Goal: Information Seeking & Learning: Learn about a topic

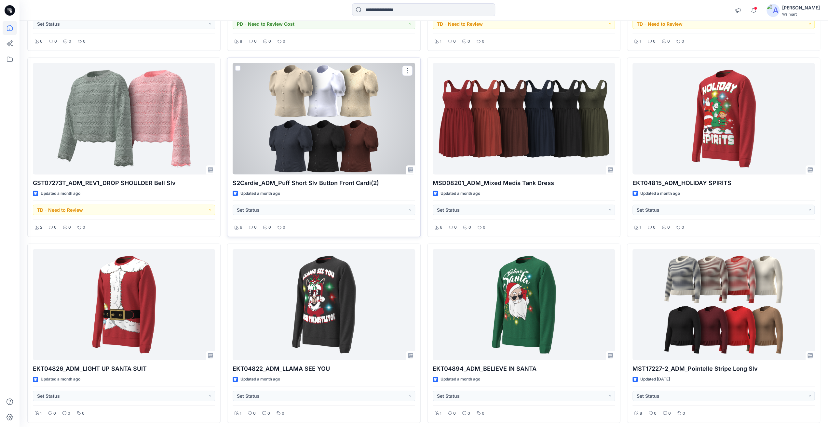
scroll to position [1360, 0]
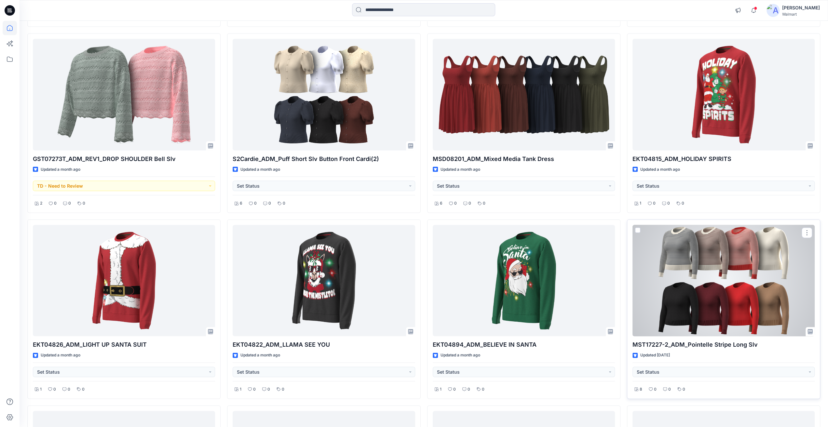
click at [472, 254] on div at bounding box center [724, 281] width 182 height 112
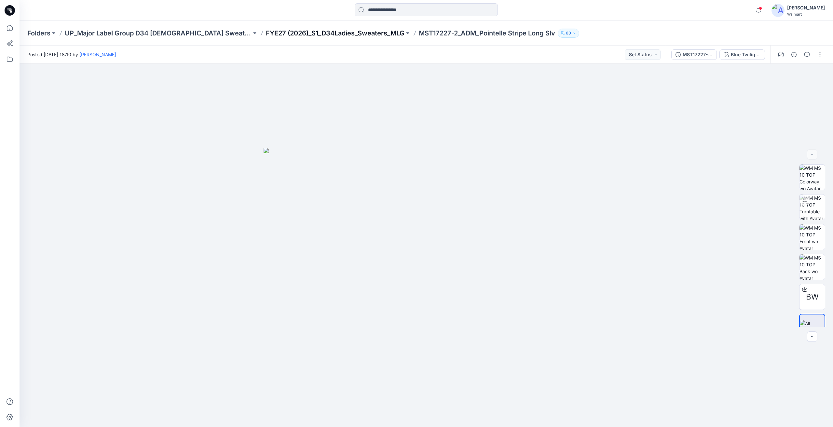
click at [274, 31] on p "FYE27 (2026)_S1_D34Ladies_Sweaters_MLG" at bounding box center [335, 33] width 139 height 9
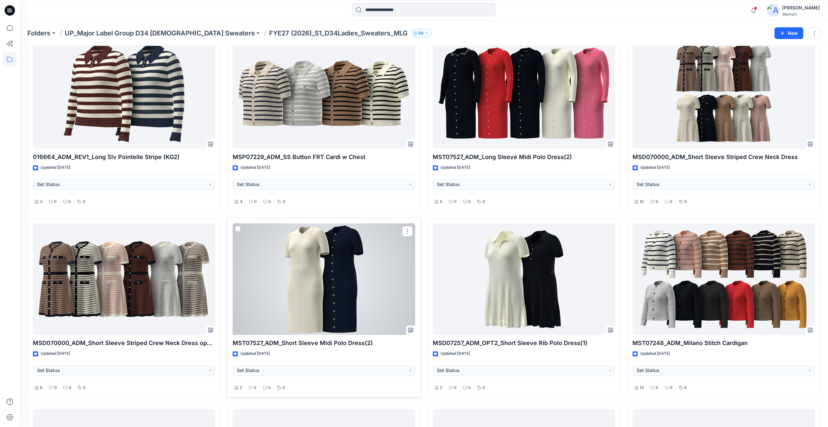
scroll to position [260, 0]
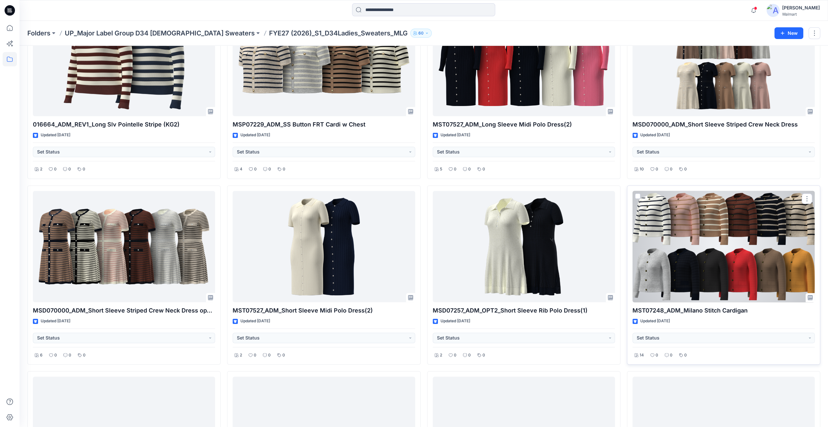
click at [472, 236] on div at bounding box center [724, 247] width 182 height 112
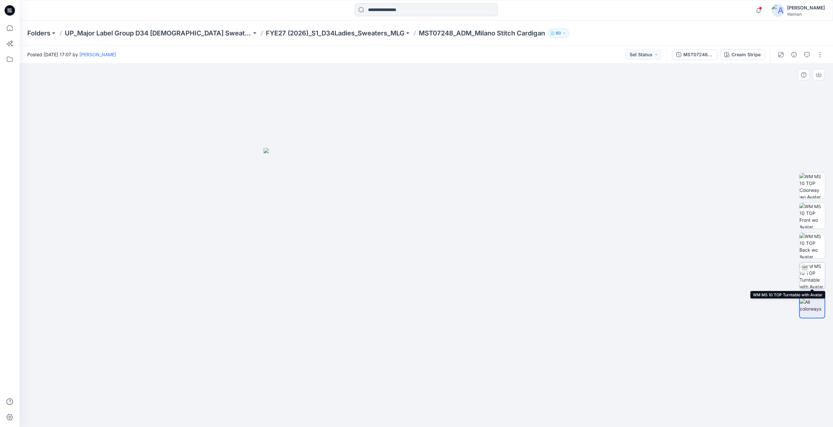
drag, startPoint x: 809, startPoint y: 272, endPoint x: 802, endPoint y: 272, distance: 6.9
click at [472, 272] on div at bounding box center [804, 268] width 10 height 10
drag, startPoint x: 539, startPoint y: 371, endPoint x: 463, endPoint y: 373, distance: 76.8
click at [465, 361] on div at bounding box center [426, 245] width 813 height 363
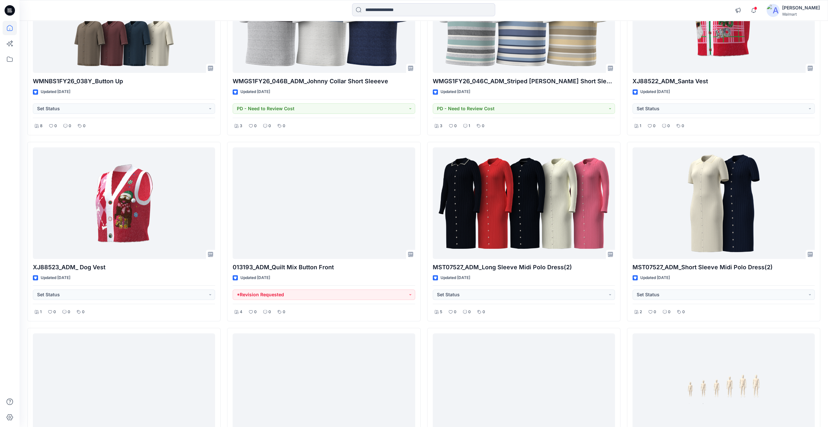
scroll to position [5260, 0]
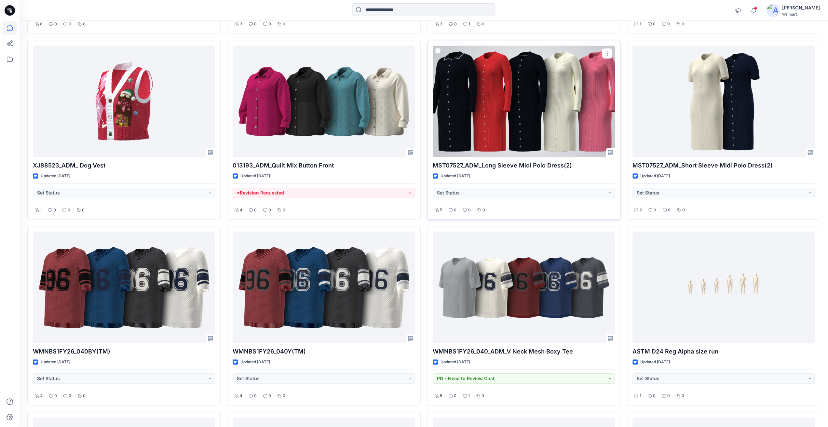
click at [568, 82] on div at bounding box center [524, 102] width 182 height 112
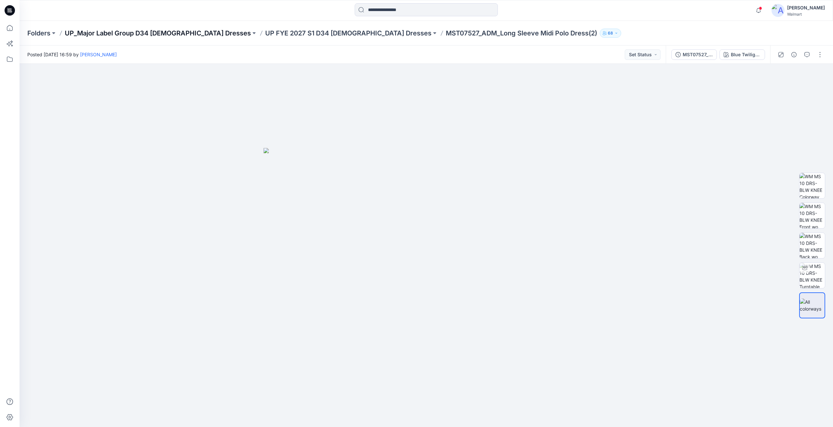
click at [143, 32] on p "UP_Major Label Group D34 [DEMOGRAPHIC_DATA] Dresses" at bounding box center [158, 33] width 186 height 9
drag, startPoint x: 138, startPoint y: 42, endPoint x: 131, endPoint y: 41, distance: 7.2
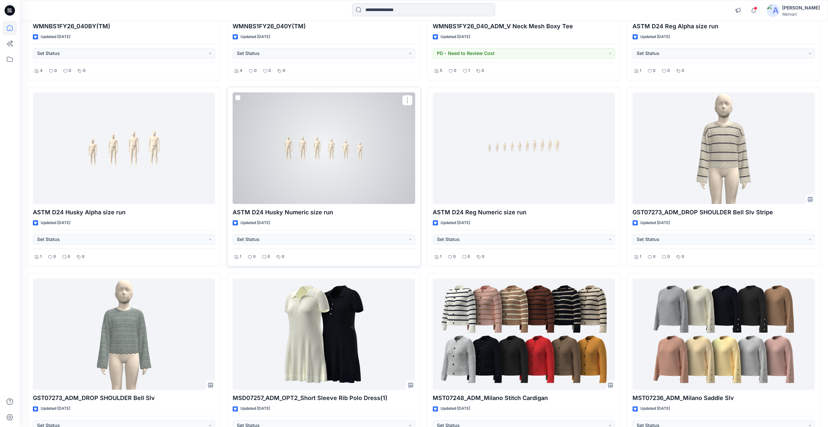
scroll to position [5618, 0]
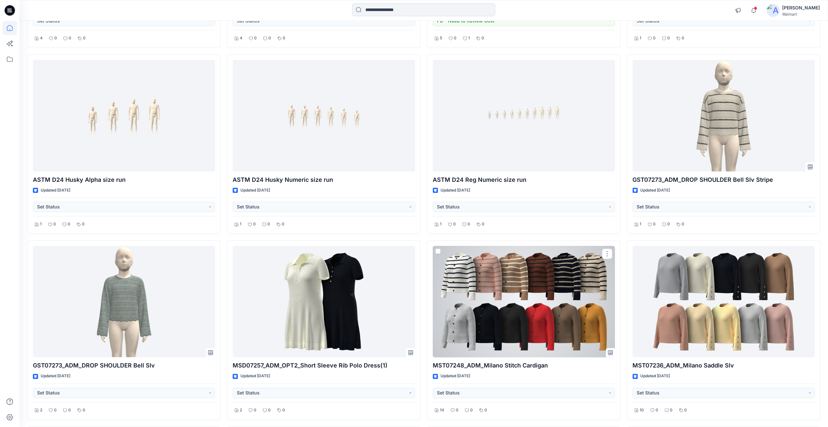
click at [503, 283] on div at bounding box center [524, 302] width 182 height 112
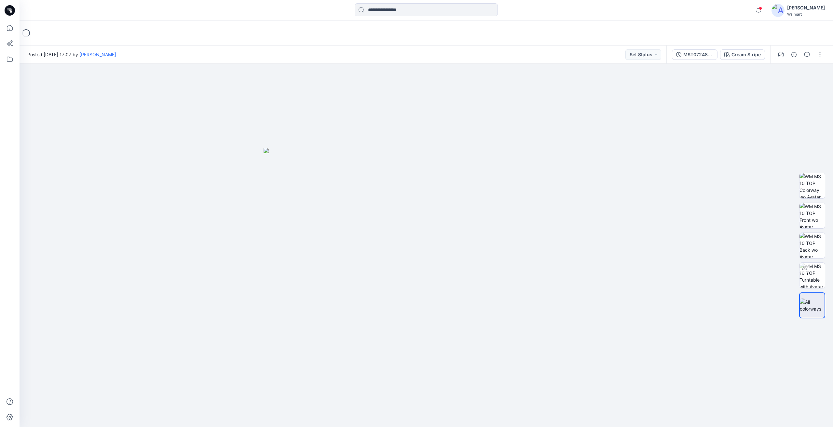
click at [233, 40] on div "Loading..." at bounding box center [426, 33] width 813 height 25
click at [236, 36] on div "Loading..." at bounding box center [426, 33] width 813 height 25
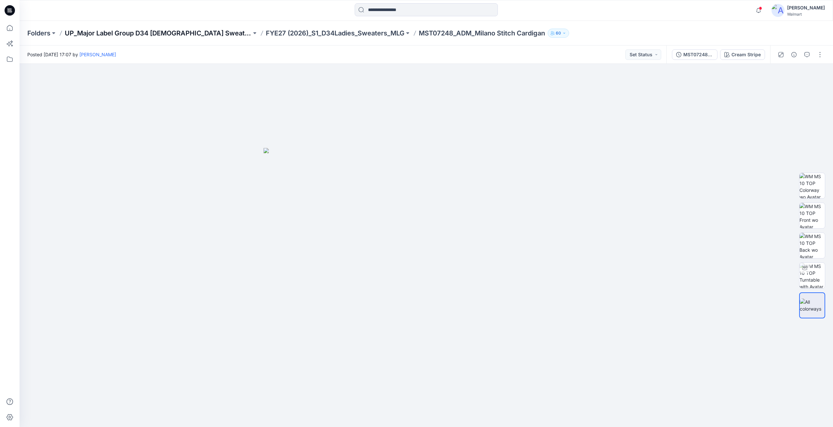
click at [164, 30] on p "UP_Major Label Group D34 [DEMOGRAPHIC_DATA] Sweaters" at bounding box center [158, 33] width 187 height 9
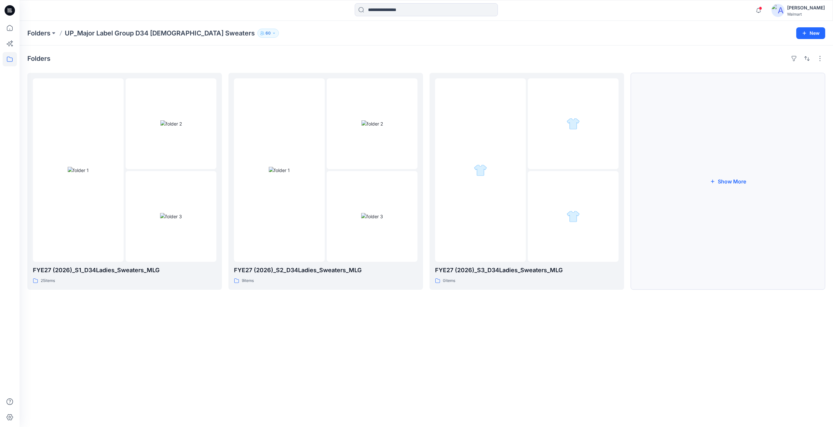
click at [731, 177] on button "Show More" at bounding box center [728, 181] width 195 height 217
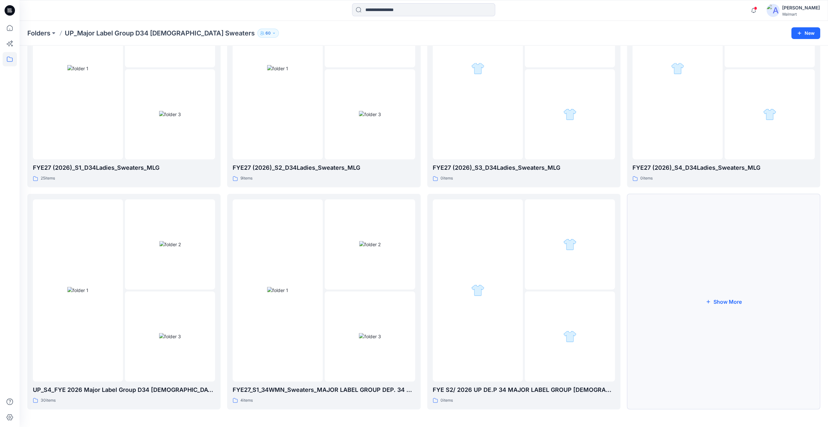
click at [716, 268] on button "Show More" at bounding box center [723, 302] width 193 height 216
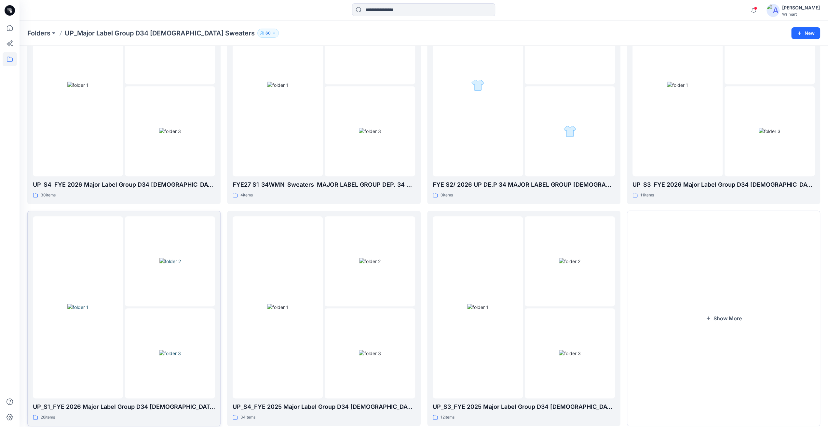
scroll to position [323, 0]
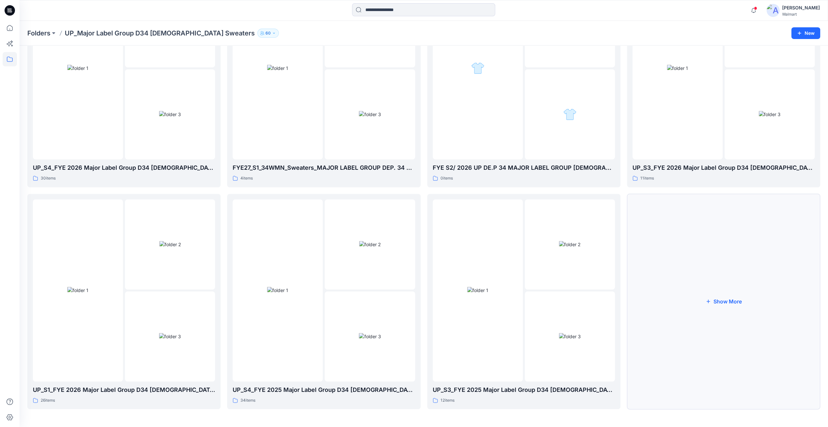
click at [777, 295] on button "Show More" at bounding box center [723, 302] width 193 height 216
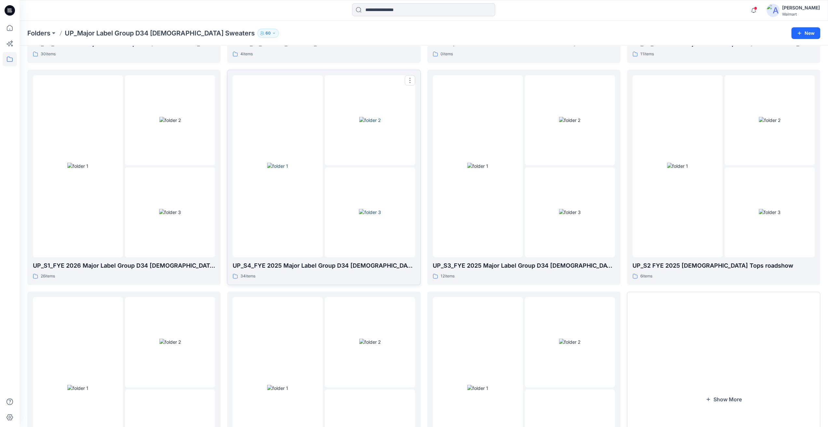
scroll to position [415, 0]
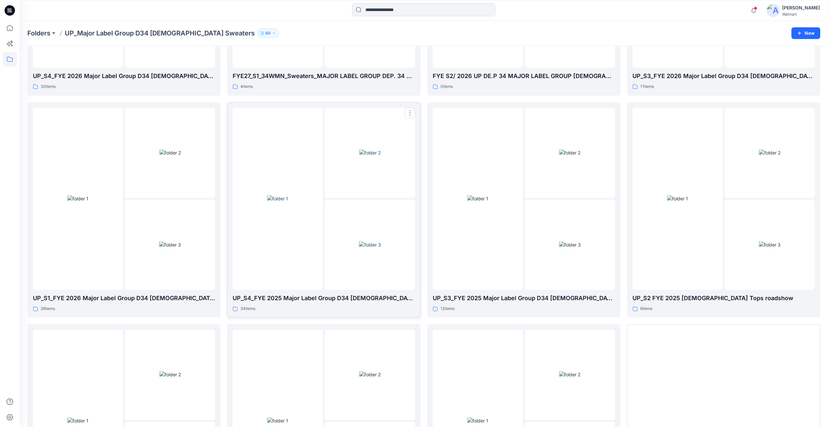
click at [321, 187] on div at bounding box center [278, 199] width 90 height 182
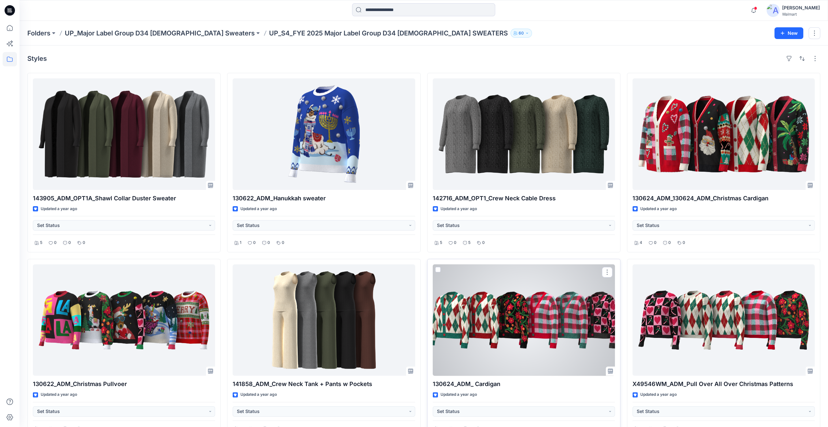
click at [486, 335] on div at bounding box center [524, 321] width 182 height 112
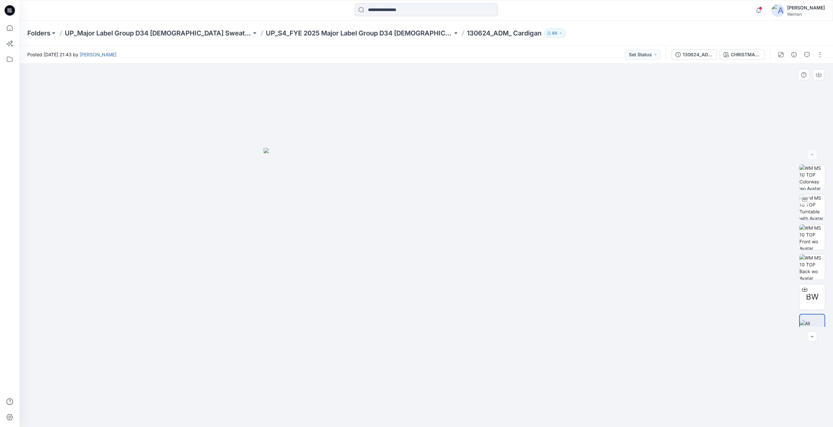
drag, startPoint x: 226, startPoint y: 95, endPoint x: 212, endPoint y: 96, distance: 14.0
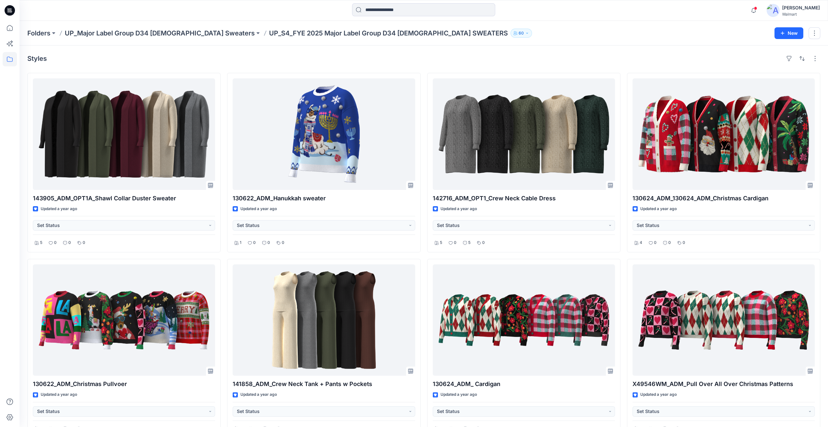
click at [7, 10] on icon at bounding box center [10, 10] width 10 height 10
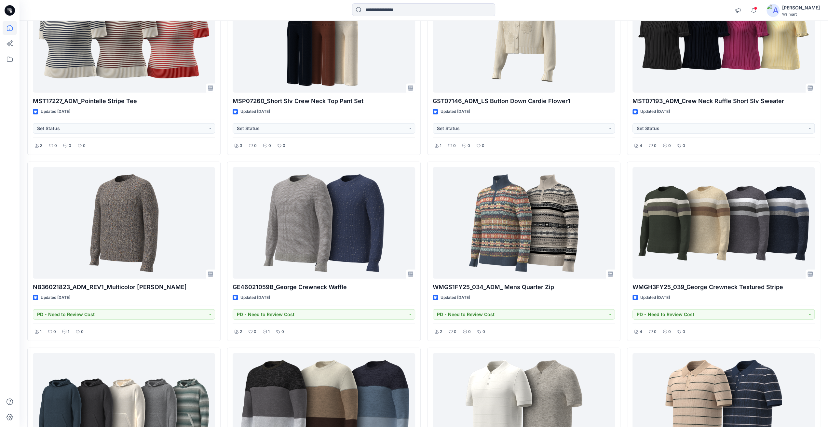
scroll to position [1689, 0]
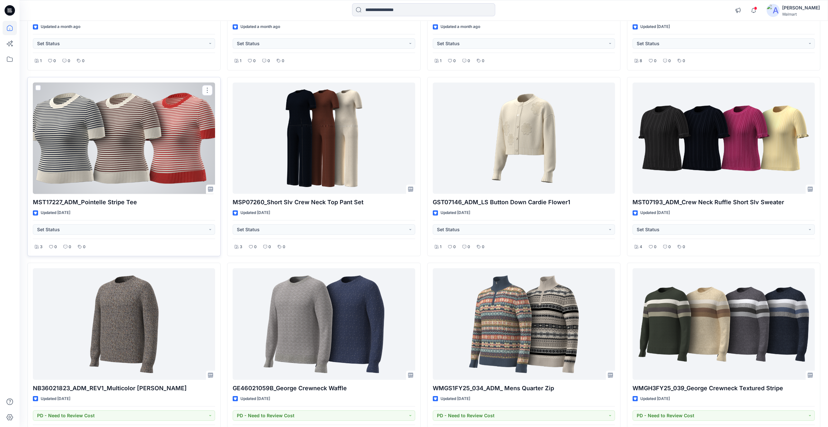
click at [139, 101] on div at bounding box center [124, 139] width 182 height 112
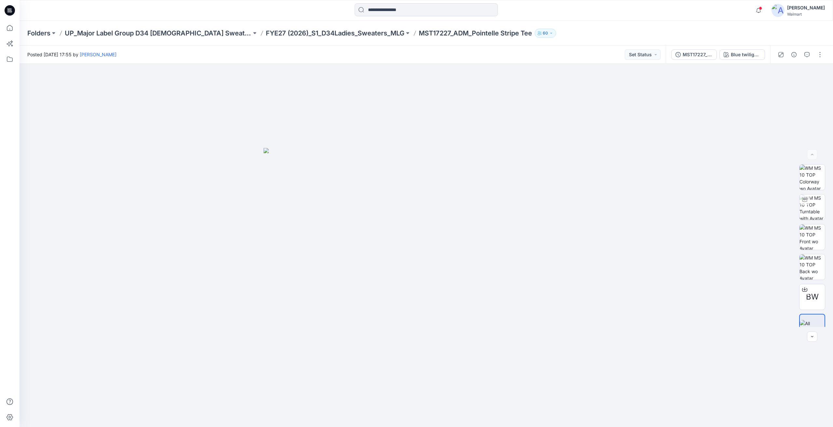
click at [343, 27] on div "Folders UP_Major Label Group D34 [DEMOGRAPHIC_DATA] Sweaters FYE27 (2026)_S1_D3…" at bounding box center [426, 33] width 813 height 25
click at [334, 31] on p "FYE27 (2026)_S1_D34Ladies_Sweaters_MLG" at bounding box center [335, 33] width 139 height 9
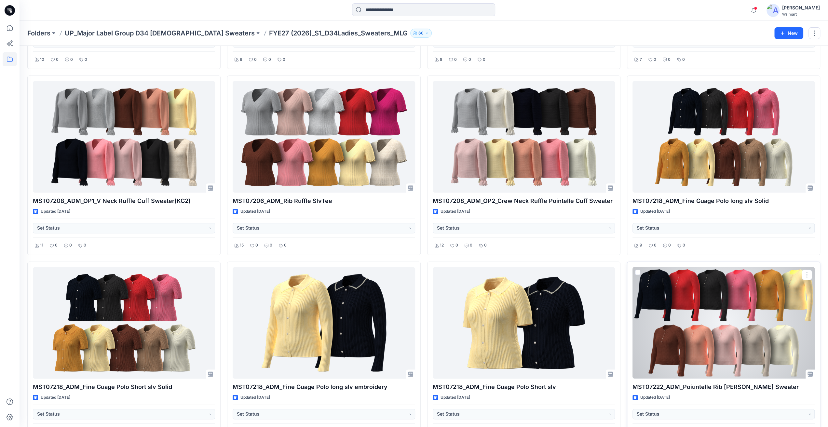
scroll to position [748, 0]
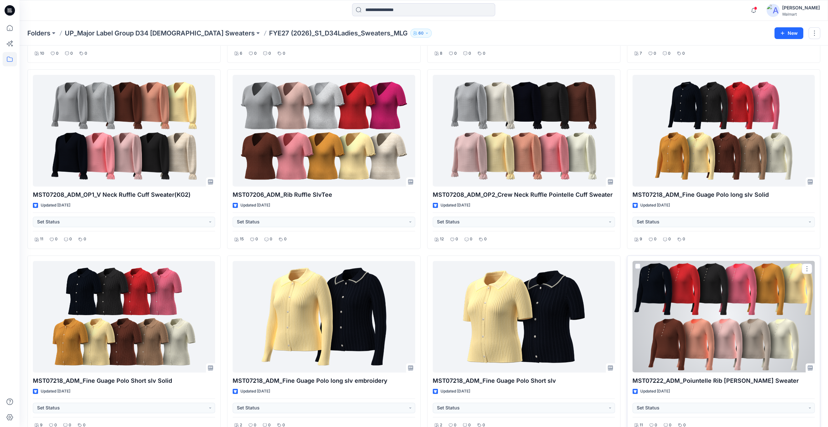
click at [705, 284] on div at bounding box center [724, 317] width 182 height 112
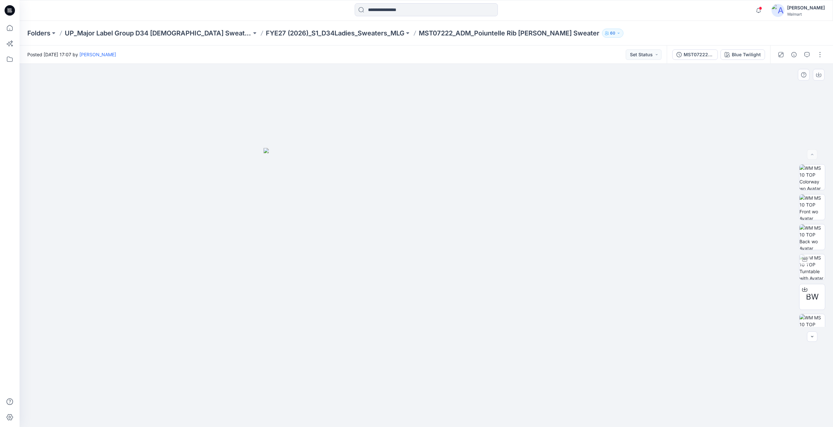
drag, startPoint x: 350, startPoint y: 266, endPoint x: 352, endPoint y: 274, distance: 8.0
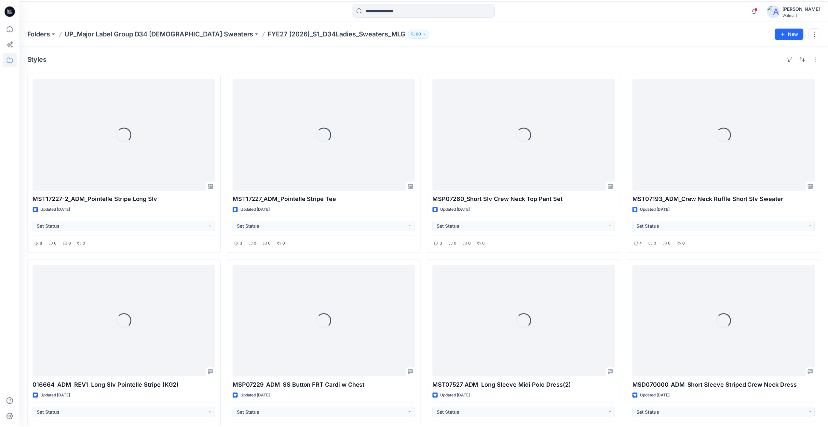
scroll to position [748, 0]
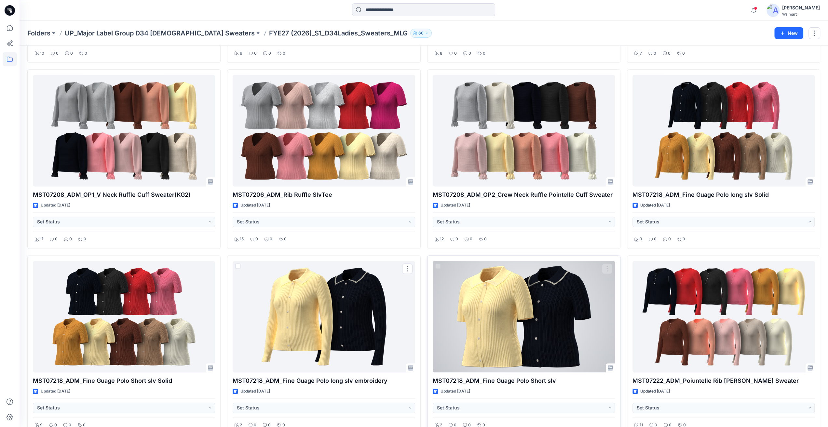
click at [499, 310] on div at bounding box center [524, 317] width 182 height 112
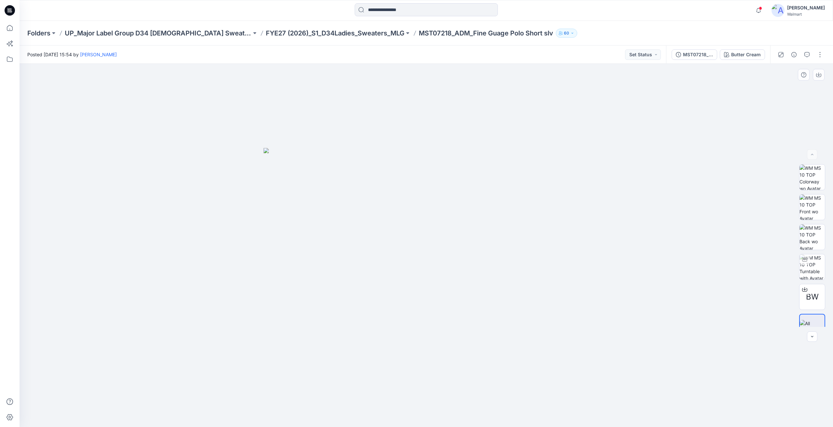
drag, startPoint x: 286, startPoint y: 149, endPoint x: 496, endPoint y: 182, distance: 211.7
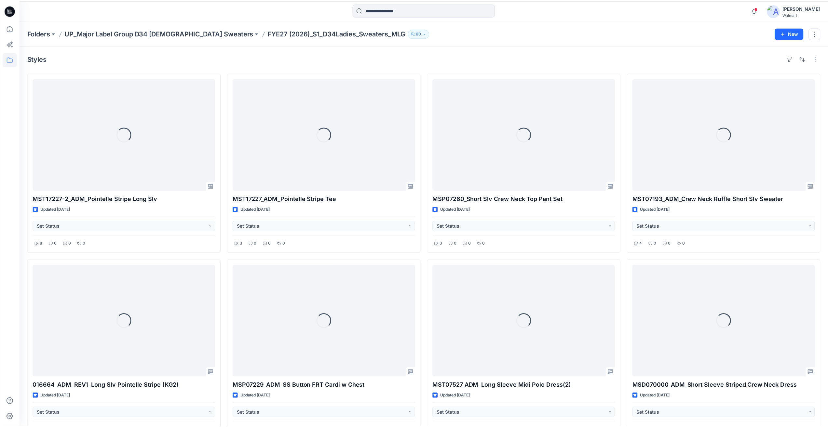
scroll to position [748, 0]
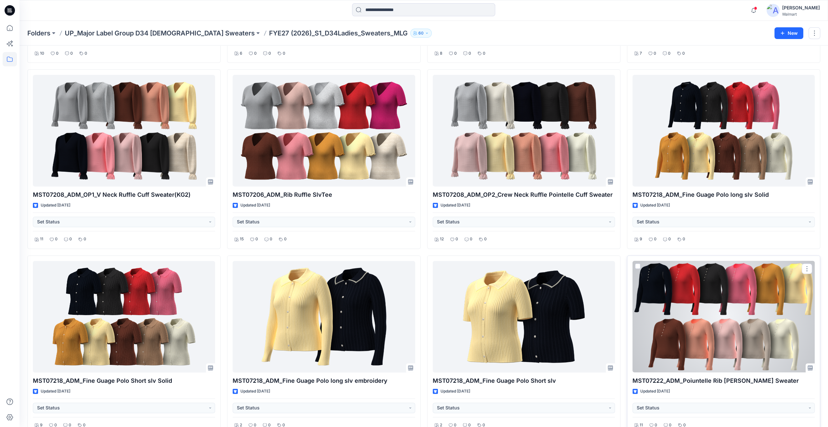
click at [740, 317] on div at bounding box center [724, 317] width 182 height 112
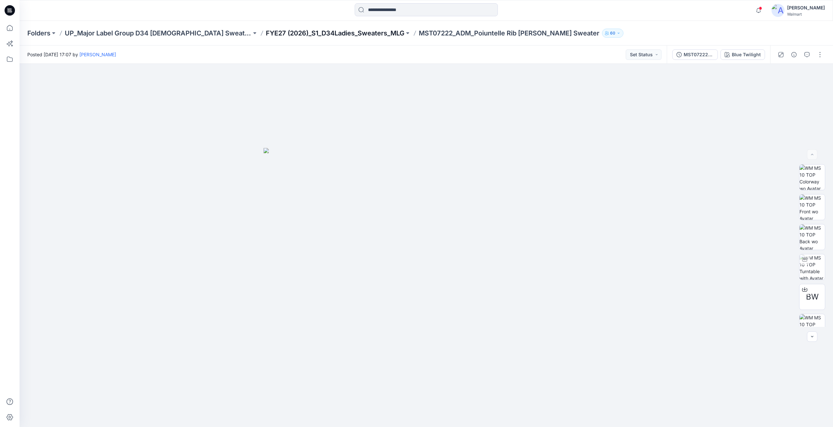
click at [311, 35] on p "FYE27 (2026)_S1_D34Ladies_Sweaters_MLG" at bounding box center [335, 33] width 139 height 9
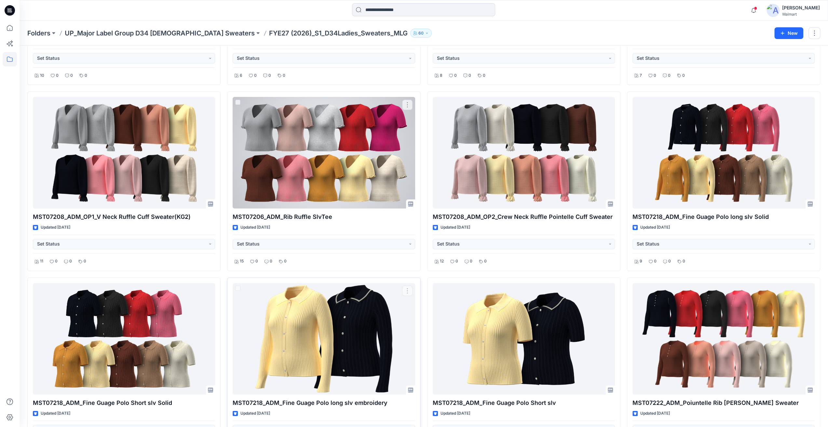
scroll to position [683, 0]
